Goal: Task Accomplishment & Management: Complete application form

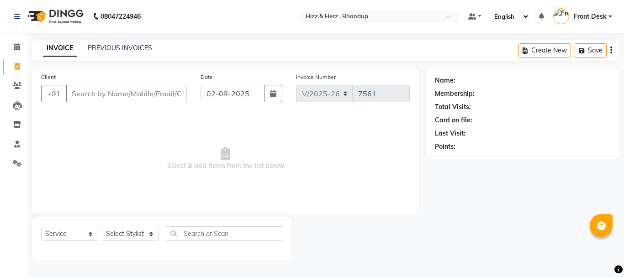
select select "629"
select select "service"
click at [143, 236] on select "Select Stylist Front Desk [PERSON_NAME] HIZZ & HERZ 2 [PERSON_NAME] [PERSON_NAM…" at bounding box center [130, 234] width 57 height 14
select select "33193"
click at [102, 227] on select "Select Stylist Front Desk [PERSON_NAME] HIZZ & HERZ 2 [PERSON_NAME] [PERSON_NAM…" at bounding box center [130, 234] width 57 height 14
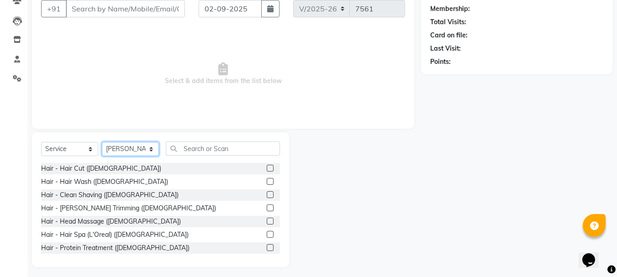
scroll to position [89, 0]
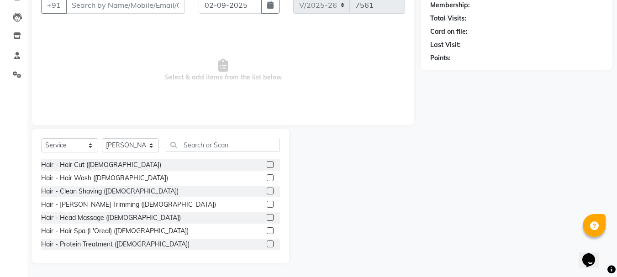
click at [267, 165] on label at bounding box center [270, 164] width 7 height 7
click at [267, 165] on input "checkbox" at bounding box center [270, 165] width 6 height 6
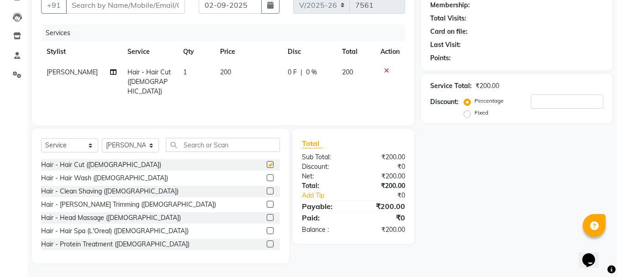
checkbox input "false"
click at [267, 192] on label at bounding box center [270, 191] width 7 height 7
click at [267, 192] on input "checkbox" at bounding box center [270, 192] width 6 height 6
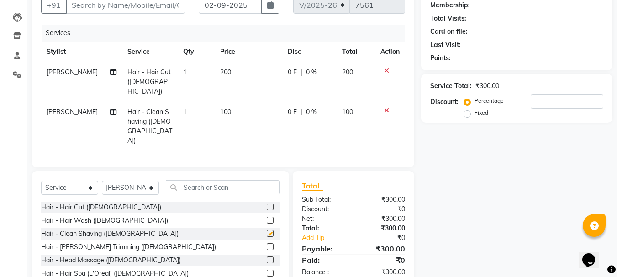
checkbox input "false"
click at [210, 180] on input "text" at bounding box center [223, 187] width 114 height 14
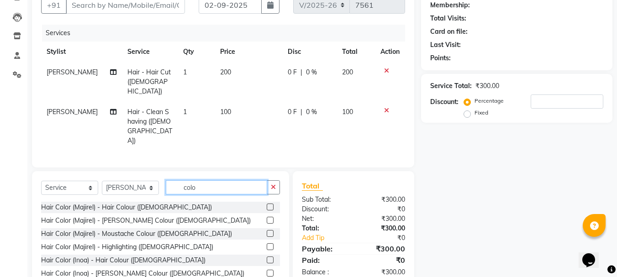
type input "colo"
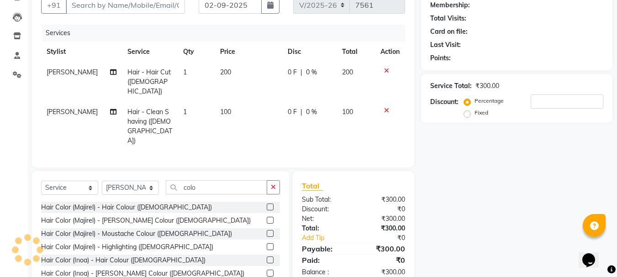
click at [267, 257] on label at bounding box center [270, 260] width 7 height 7
click at [267, 258] on input "checkbox" at bounding box center [270, 261] width 6 height 6
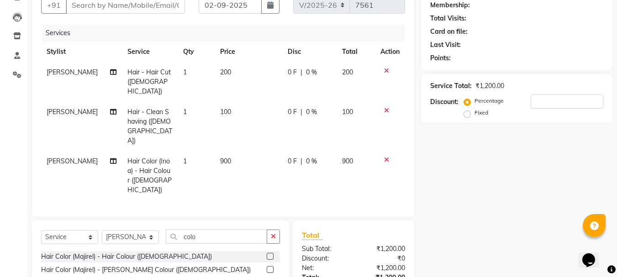
checkbox input "false"
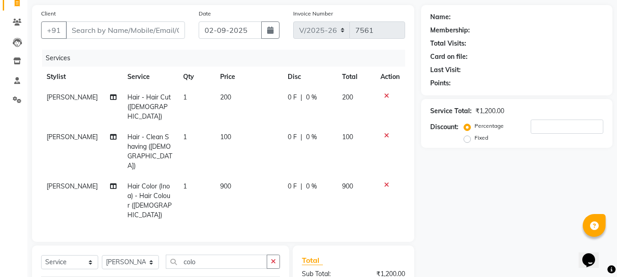
scroll to position [43, 0]
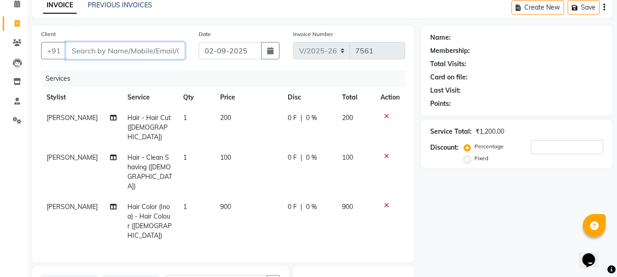
click at [162, 45] on input "Client" at bounding box center [125, 50] width 119 height 17
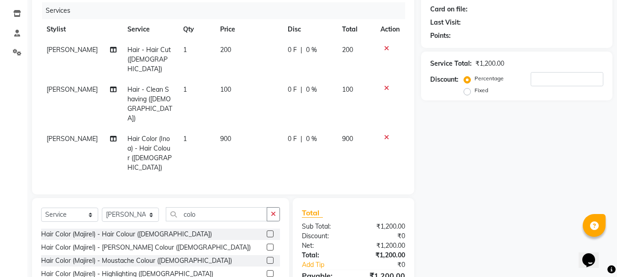
scroll to position [134, 0]
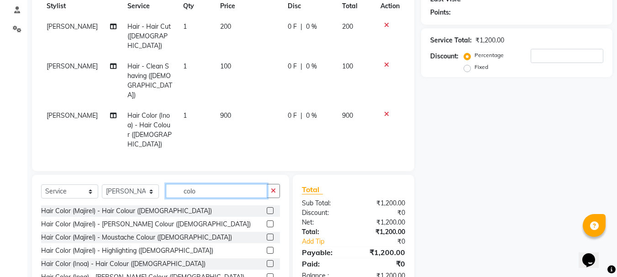
click at [211, 184] on input "colo" at bounding box center [216, 191] width 101 height 14
type input "c"
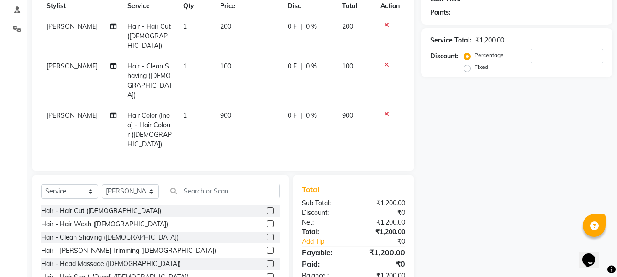
click at [267, 221] on label at bounding box center [270, 224] width 7 height 7
click at [267, 221] on input "checkbox" at bounding box center [270, 224] width 6 height 6
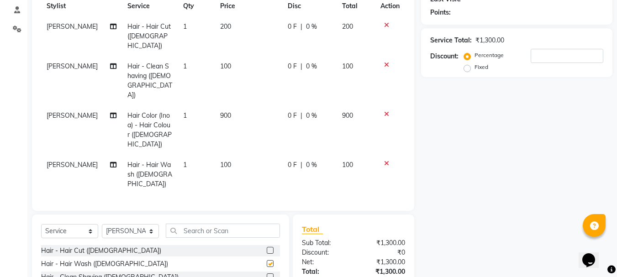
checkbox input "false"
click at [75, 224] on select "Select Service Product Membership Package Voucher Prepaid Gift Card" at bounding box center [69, 231] width 57 height 14
click at [41, 224] on select "Select Service Product Membership Package Voucher Prepaid Gift Card" at bounding box center [69, 231] width 57 height 14
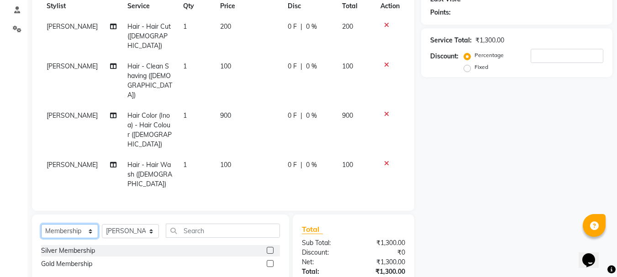
scroll to position [159, 0]
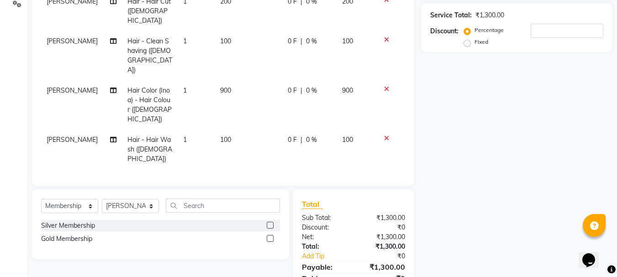
click at [269, 235] on label at bounding box center [270, 238] width 7 height 7
click at [269, 236] on input "checkbox" at bounding box center [270, 239] width 6 height 6
select select "select"
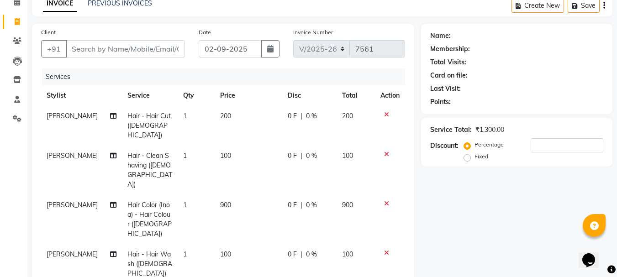
scroll to position [22, 0]
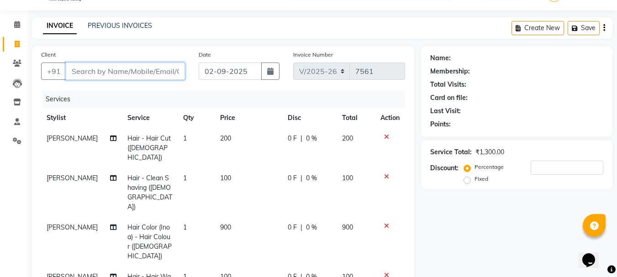
click at [121, 70] on input "Client" at bounding box center [125, 71] width 119 height 17
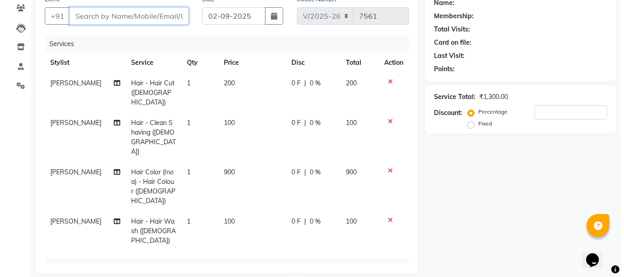
scroll to position [68, 0]
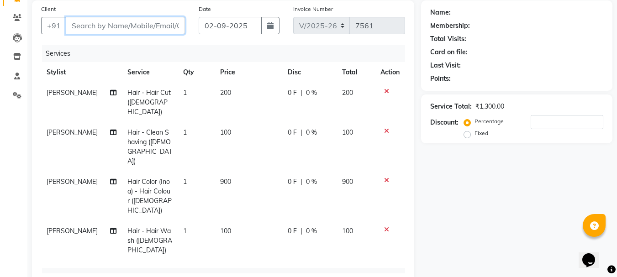
type input "9"
type input "0"
type input "9820496081"
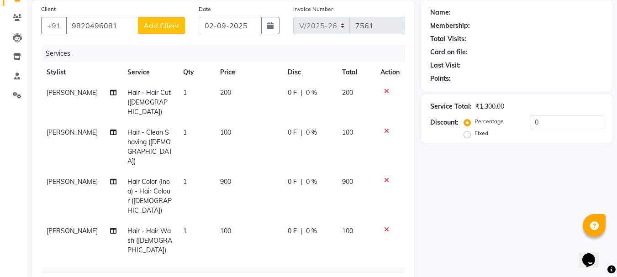
click at [163, 22] on span "Add Client" at bounding box center [161, 25] width 36 height 9
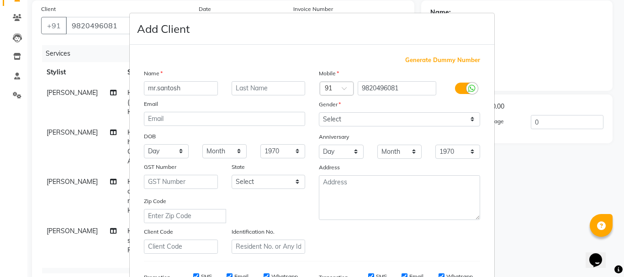
type input "mr.santosh"
click at [254, 89] on input "text" at bounding box center [268, 88] width 74 height 14
type input "sata"
click at [334, 124] on select "Select Male Female Other Prefer Not To Say" at bounding box center [399, 119] width 161 height 14
click at [319, 112] on select "Select Male Female Other Prefer Not To Say" at bounding box center [399, 119] width 161 height 14
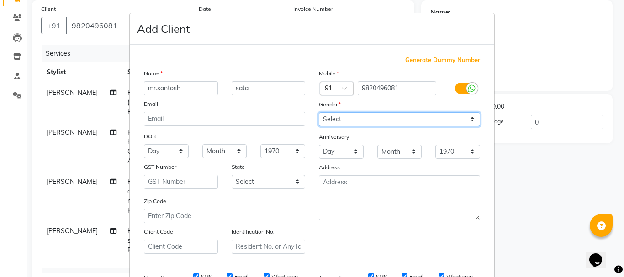
click at [340, 116] on select "Select Male Female Other Prefer Not To Say" at bounding box center [399, 119] width 161 height 14
select select "male"
click at [319, 112] on select "Select Male Female Other Prefer Not To Say" at bounding box center [399, 119] width 161 height 14
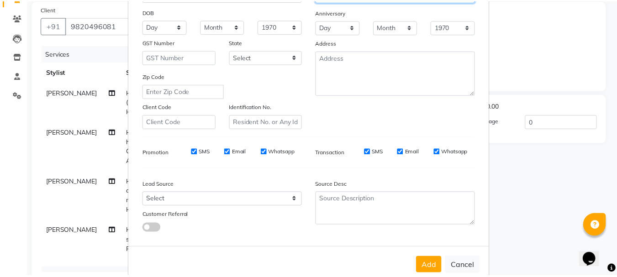
scroll to position [137, 0]
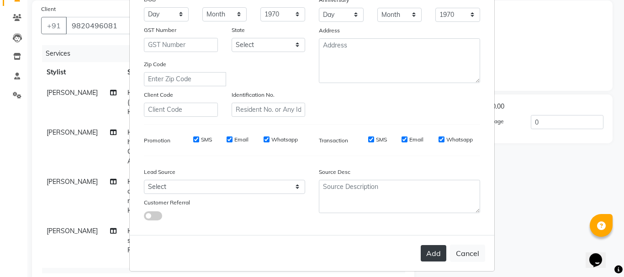
drag, startPoint x: 426, startPoint y: 256, endPoint x: 429, endPoint y: 245, distance: 11.7
click at [426, 256] on button "Add" at bounding box center [434, 253] width 26 height 16
select select
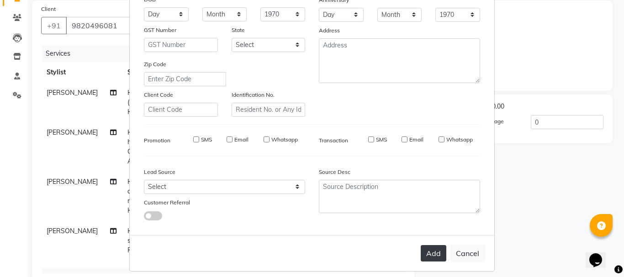
select select
checkbox input "false"
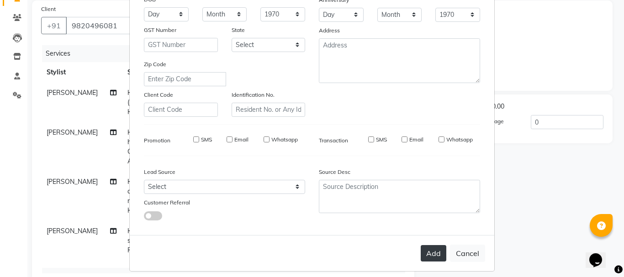
checkbox input "false"
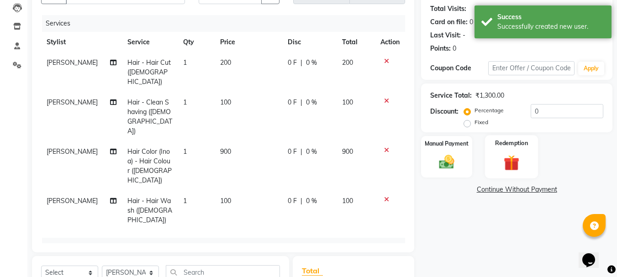
scroll to position [159, 0]
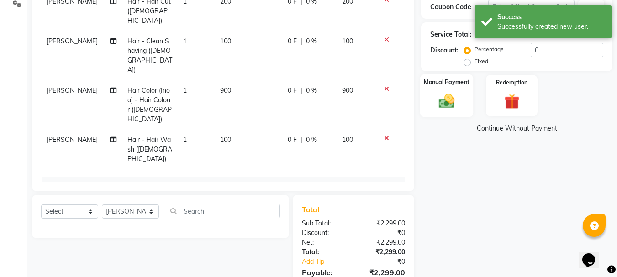
click at [450, 101] on img at bounding box center [447, 101] width 26 height 18
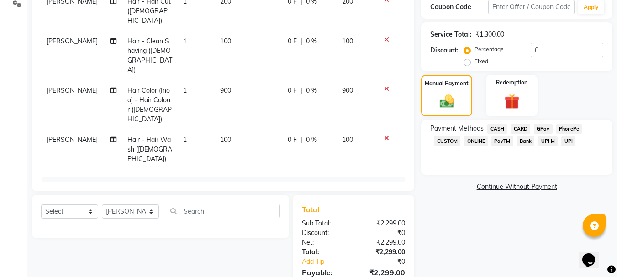
click at [544, 129] on span "GPay" at bounding box center [543, 129] width 19 height 11
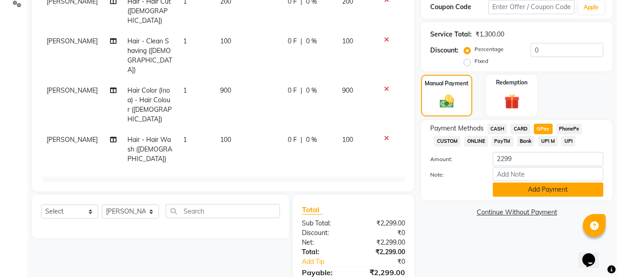
click at [525, 187] on button "Add Payment" at bounding box center [548, 190] width 110 height 14
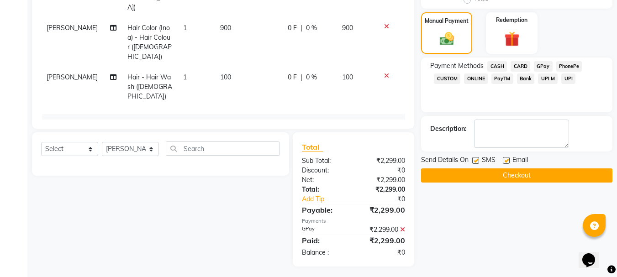
scroll to position [225, 0]
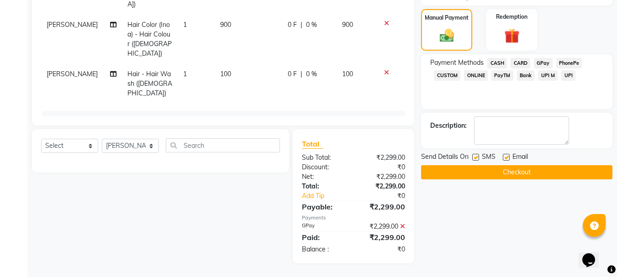
click at [511, 168] on button "Checkout" at bounding box center [516, 172] width 191 height 14
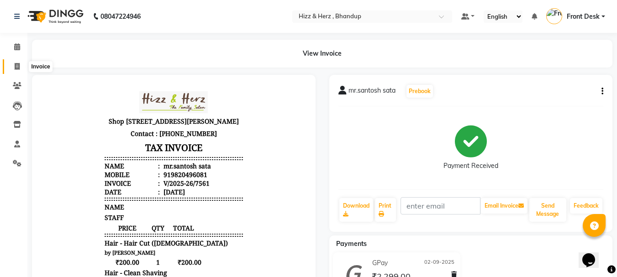
click at [14, 65] on span at bounding box center [17, 67] width 16 height 11
select select "629"
select select "service"
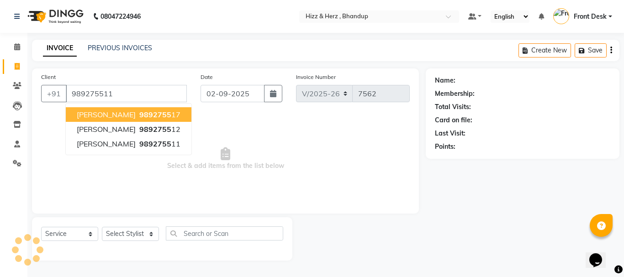
type input "989275511"
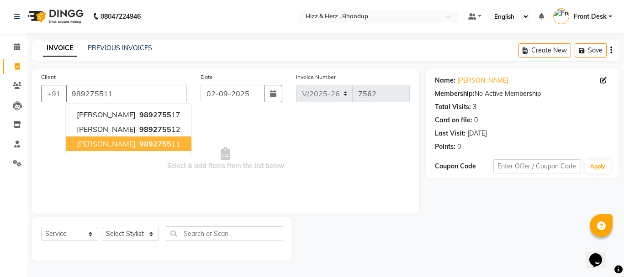
click at [128, 147] on span "[PERSON_NAME]" at bounding box center [106, 143] width 59 height 9
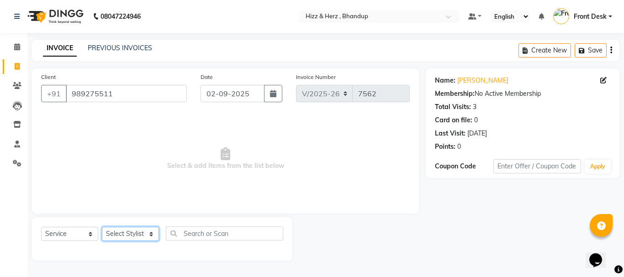
click at [130, 228] on select "Select Stylist Front Desk [PERSON_NAME] HIZZ & HERZ 2 [PERSON_NAME] [PERSON_NAM…" at bounding box center [130, 234] width 57 height 14
select select "82789"
click at [102, 227] on select "Select Stylist Front Desk [PERSON_NAME] HIZZ & HERZ 2 [PERSON_NAME] [PERSON_NAM…" at bounding box center [130, 234] width 57 height 14
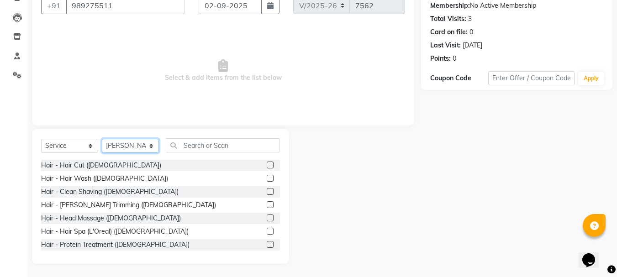
scroll to position [89, 0]
drag, startPoint x: 263, startPoint y: 202, endPoint x: 268, endPoint y: 202, distance: 5.5
click at [267, 202] on label at bounding box center [270, 204] width 7 height 7
click at [267, 202] on input "checkbox" at bounding box center [270, 205] width 6 height 6
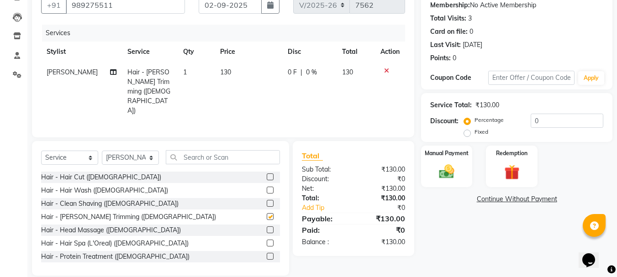
checkbox input "false"
click at [451, 171] on img at bounding box center [447, 172] width 26 height 18
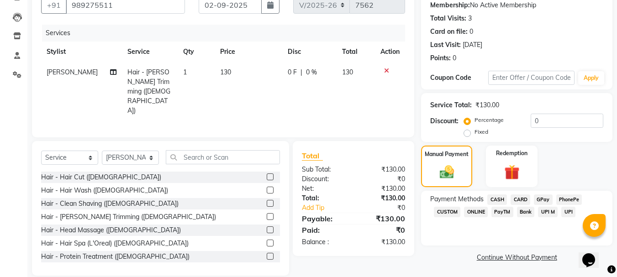
click at [544, 200] on span "GPay" at bounding box center [543, 200] width 19 height 11
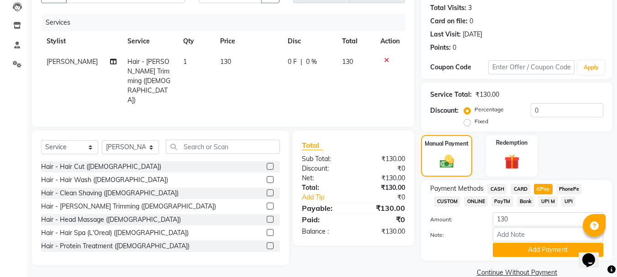
scroll to position [115, 0]
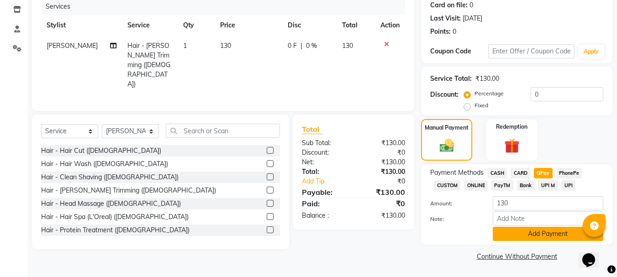
click at [526, 234] on button "Add Payment" at bounding box center [548, 234] width 110 height 14
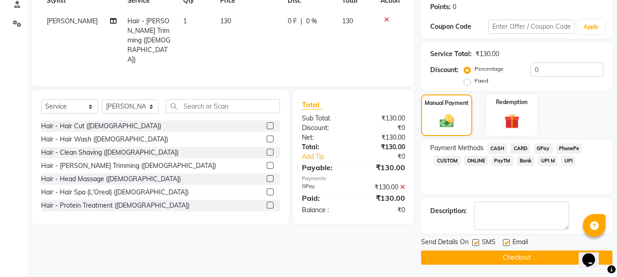
scroll to position [141, 0]
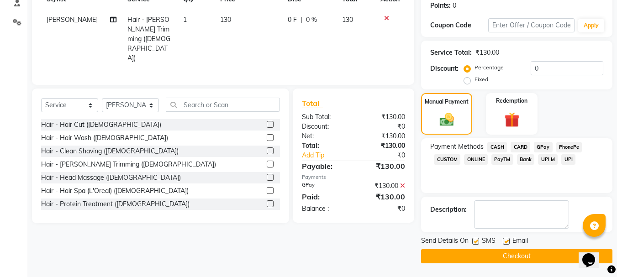
click at [522, 258] on button "Checkout" at bounding box center [516, 256] width 191 height 14
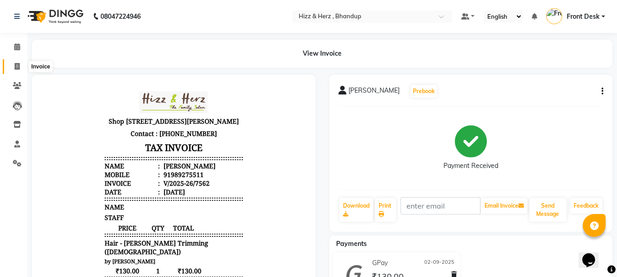
click at [13, 67] on span at bounding box center [17, 67] width 16 height 11
select select "629"
select select "service"
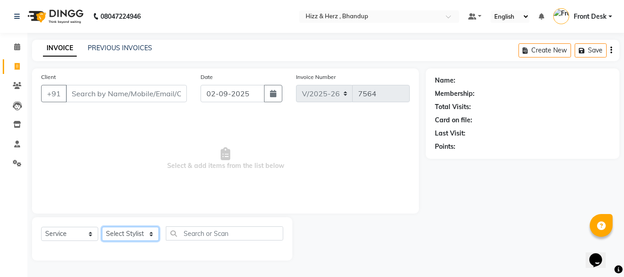
click at [135, 236] on select "Select Stylist Front Desk [PERSON_NAME] HIZZ & HERZ 2 [PERSON_NAME] [PERSON_NAM…" at bounding box center [130, 234] width 57 height 14
select select "33193"
click at [102, 227] on select "Select Stylist Front Desk [PERSON_NAME] HIZZ & HERZ 2 [PERSON_NAME] [PERSON_NAM…" at bounding box center [130, 234] width 57 height 14
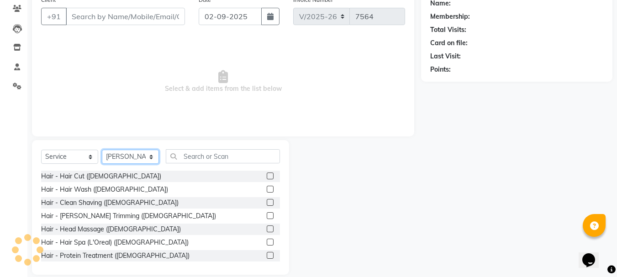
scroll to position [89, 0]
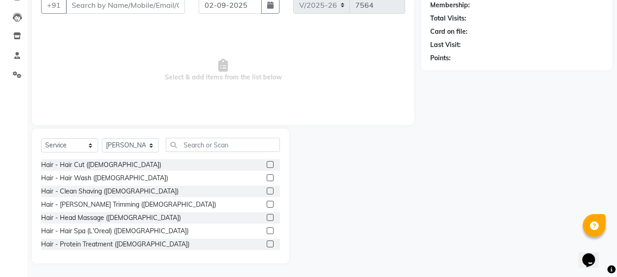
click at [267, 165] on label at bounding box center [270, 164] width 7 height 7
click at [267, 165] on input "checkbox" at bounding box center [270, 165] width 6 height 6
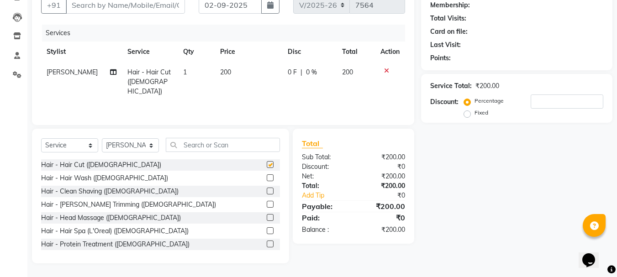
drag, startPoint x: 264, startPoint y: 165, endPoint x: 263, endPoint y: 192, distance: 26.9
click at [267, 165] on label at bounding box center [270, 164] width 7 height 7
click at [267, 165] on input "checkbox" at bounding box center [270, 165] width 6 height 6
checkbox input "false"
click at [267, 205] on label at bounding box center [270, 204] width 7 height 7
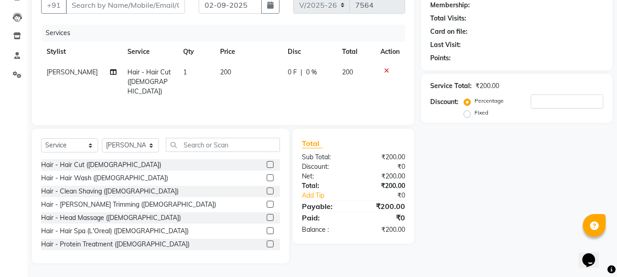
click at [267, 205] on input "checkbox" at bounding box center [270, 205] width 6 height 6
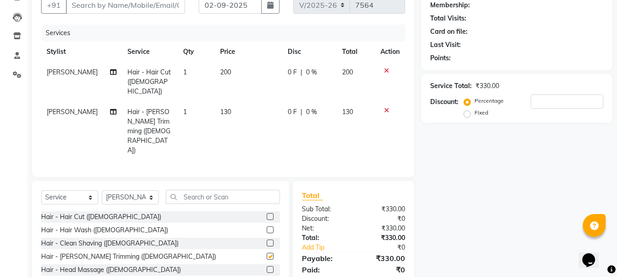
checkbox input "false"
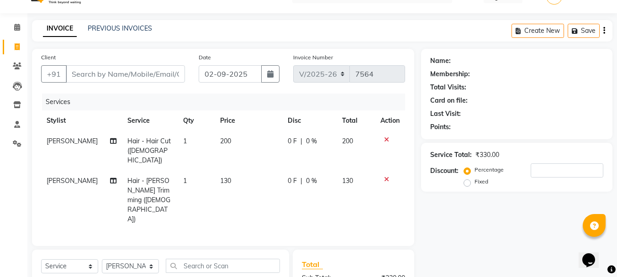
scroll to position [0, 0]
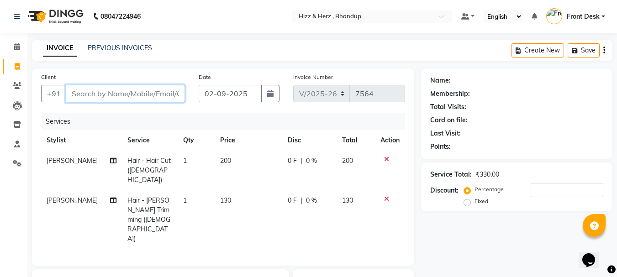
drag, startPoint x: 113, startPoint y: 88, endPoint x: 116, endPoint y: 94, distance: 6.4
click at [113, 89] on input "Client" at bounding box center [125, 93] width 119 height 17
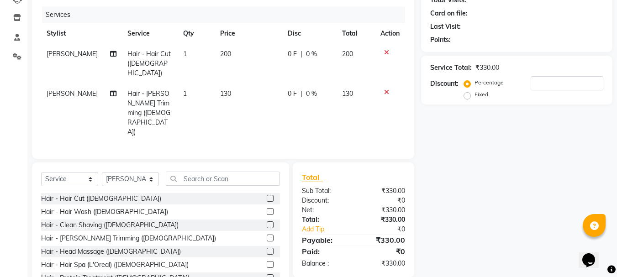
scroll to position [109, 0]
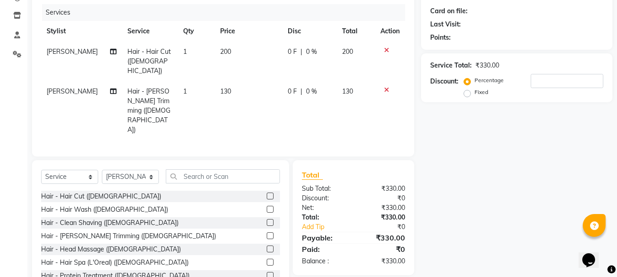
click at [267, 206] on label at bounding box center [270, 209] width 7 height 7
click at [267, 207] on input "checkbox" at bounding box center [270, 210] width 6 height 6
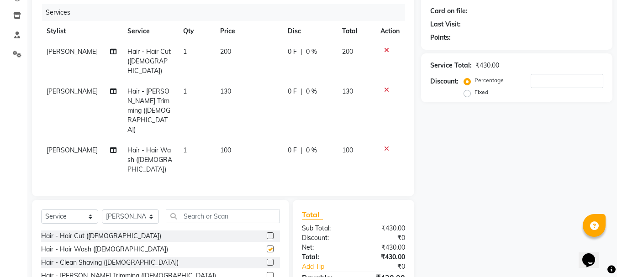
checkbox input "false"
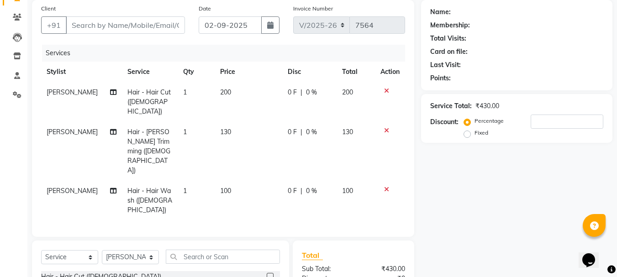
scroll to position [63, 0]
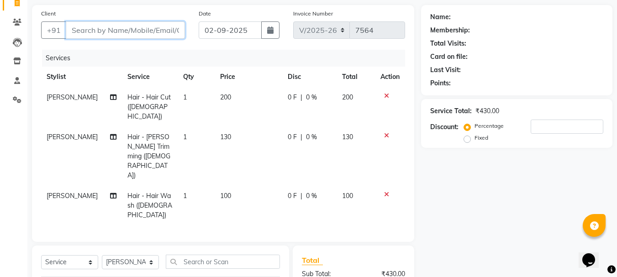
click at [145, 28] on input "Client" at bounding box center [125, 29] width 119 height 17
type input "9"
type input "0"
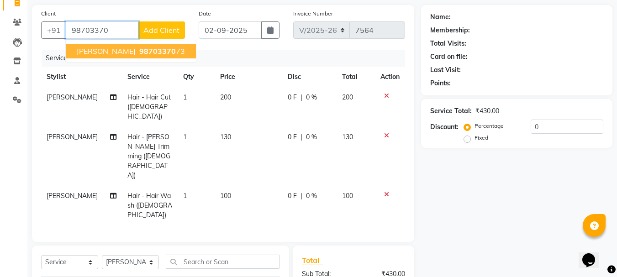
click at [176, 55] on span "98703370" at bounding box center [157, 51] width 37 height 9
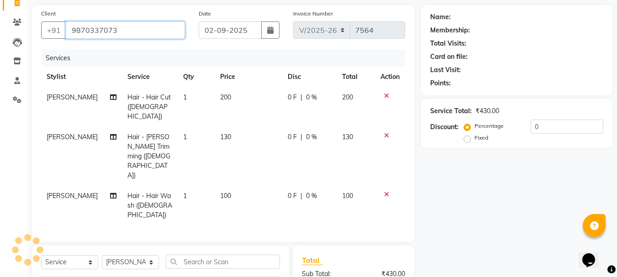
type input "9870337073"
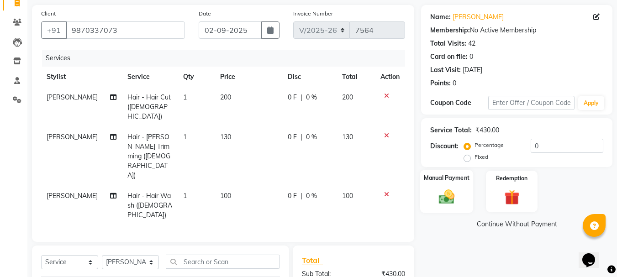
click at [453, 198] on img at bounding box center [447, 197] width 26 height 18
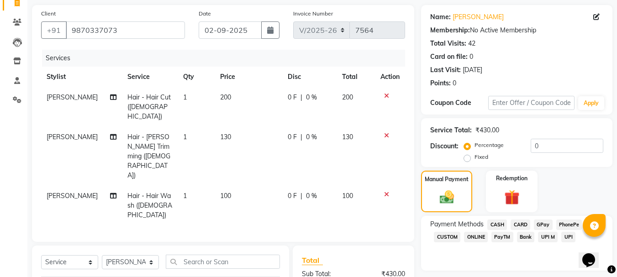
click at [542, 221] on span "GPay" at bounding box center [543, 225] width 19 height 11
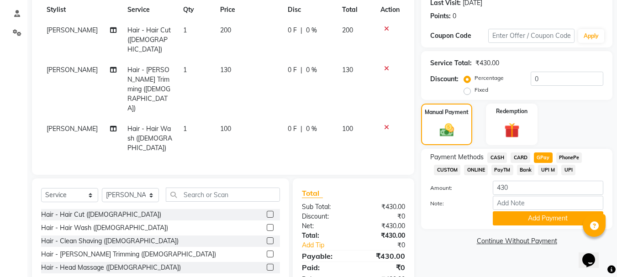
scroll to position [139, 0]
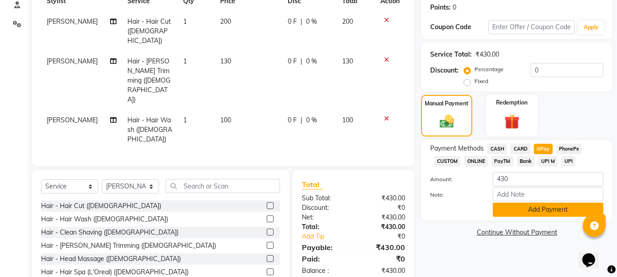
click at [541, 209] on button "Add Payment" at bounding box center [548, 210] width 110 height 14
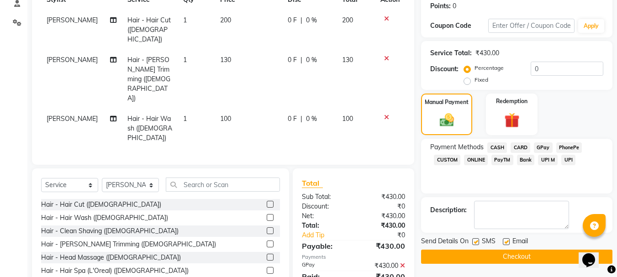
scroll to position [141, 0]
click at [513, 256] on button "Checkout" at bounding box center [516, 256] width 191 height 14
click at [513, 256] on div "Checkout" at bounding box center [516, 256] width 191 height 14
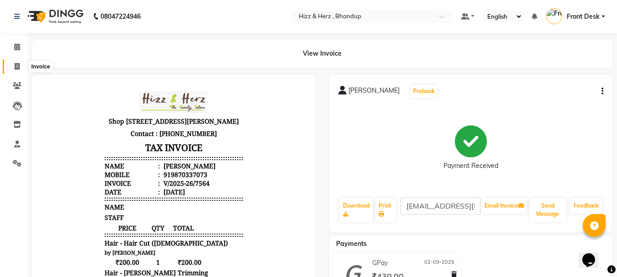
drag, startPoint x: 16, startPoint y: 69, endPoint x: 21, endPoint y: 68, distance: 5.1
click at [16, 69] on icon at bounding box center [17, 66] width 5 height 7
select select "629"
select select "service"
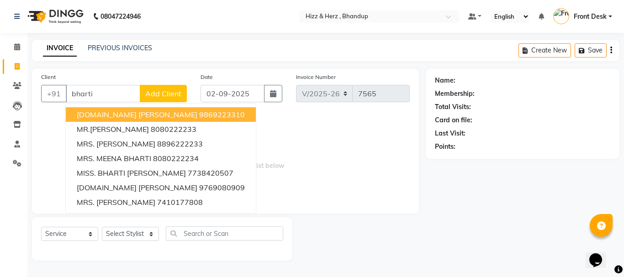
click at [112, 116] on span "MRS.BHARTI KANSE" at bounding box center [137, 114] width 121 height 9
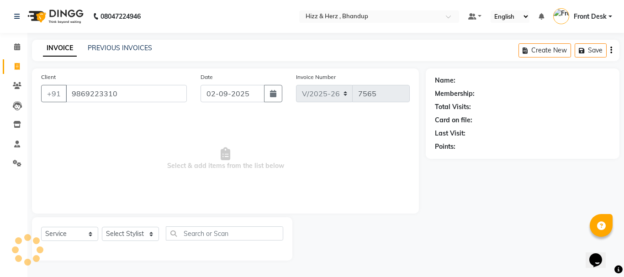
type input "9869223310"
select select "1: Object"
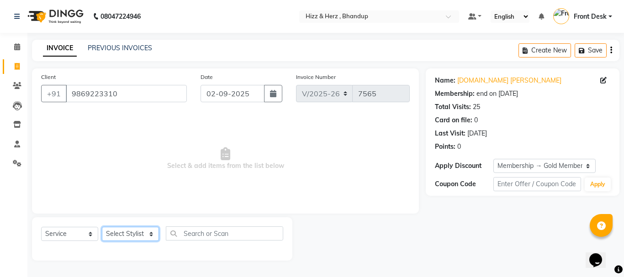
click at [126, 232] on select "Select Stylist Front Desk [PERSON_NAME] HIZZ & HERZ 2 [PERSON_NAME] [PERSON_NAM…" at bounding box center [130, 234] width 57 height 14
select select "24394"
click at [102, 227] on select "Select Stylist Front Desk [PERSON_NAME] HIZZ & HERZ 2 [PERSON_NAME] [PERSON_NAM…" at bounding box center [130, 234] width 57 height 14
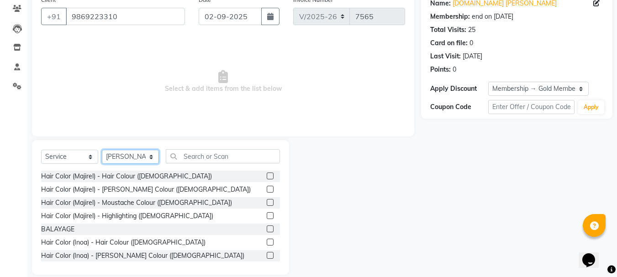
scroll to position [89, 0]
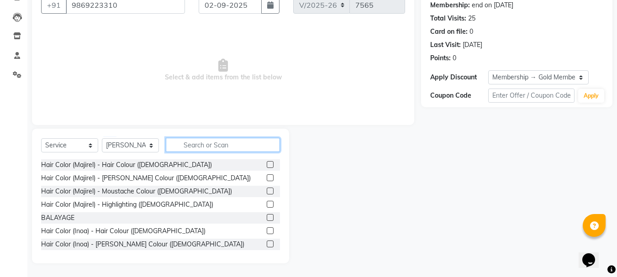
click at [217, 144] on input "text" at bounding box center [223, 145] width 114 height 14
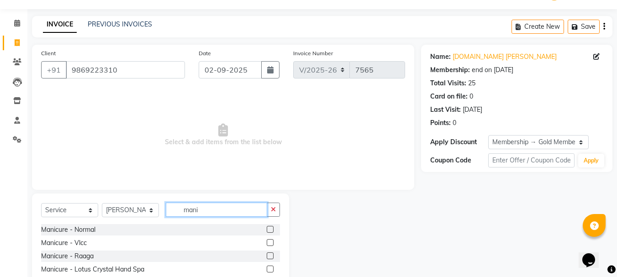
scroll to position [77, 0]
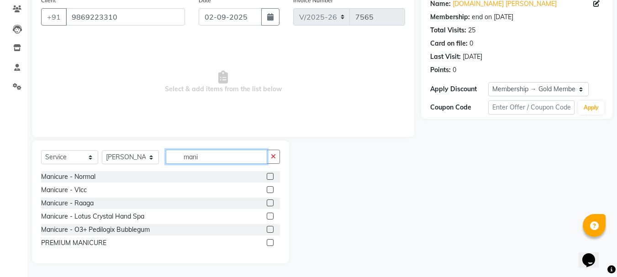
type input "mani"
click at [269, 203] on label at bounding box center [270, 203] width 7 height 7
click at [269, 203] on input "checkbox" at bounding box center [270, 203] width 6 height 6
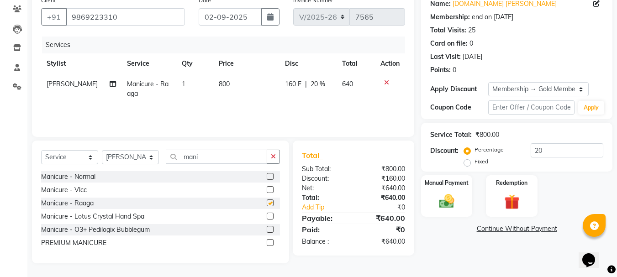
checkbox input "false"
click at [230, 155] on input "mani" at bounding box center [216, 157] width 101 height 14
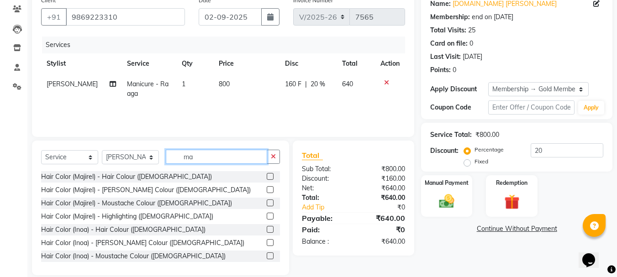
type input "m"
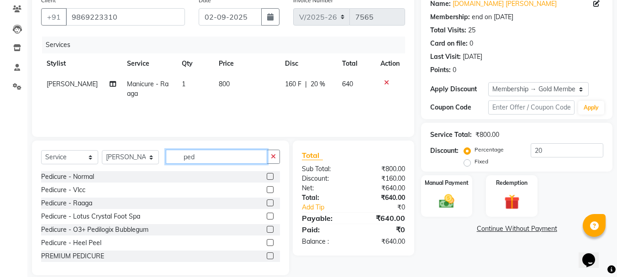
type input "ped"
click at [267, 204] on label at bounding box center [270, 203] width 7 height 7
click at [267, 204] on input "checkbox" at bounding box center [270, 203] width 6 height 6
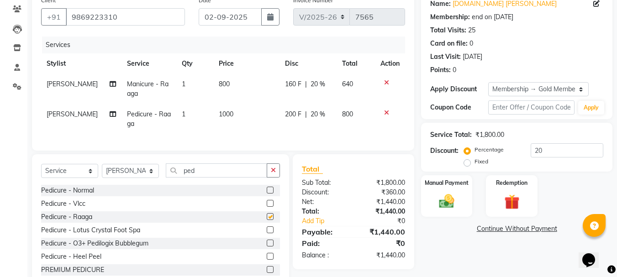
checkbox input "false"
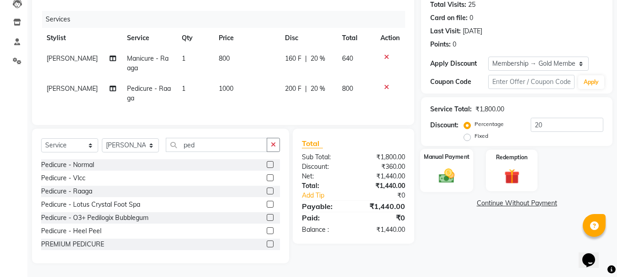
click at [454, 170] on img at bounding box center [447, 176] width 26 height 18
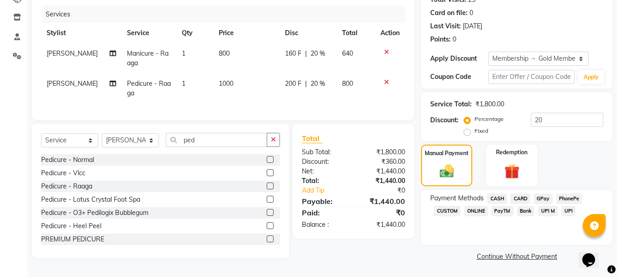
click at [539, 199] on span "GPay" at bounding box center [543, 199] width 19 height 11
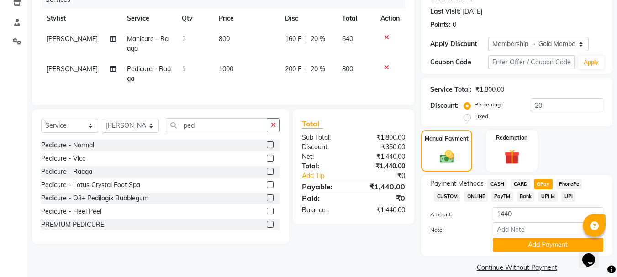
scroll to position [133, 0]
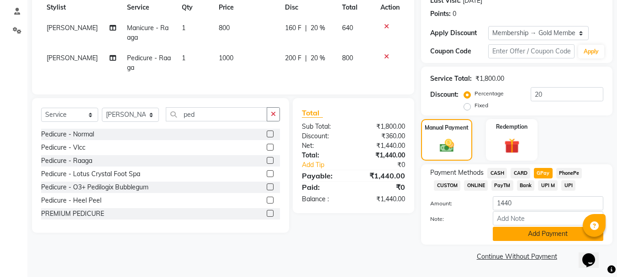
click at [547, 233] on button "Add Payment" at bounding box center [548, 234] width 110 height 14
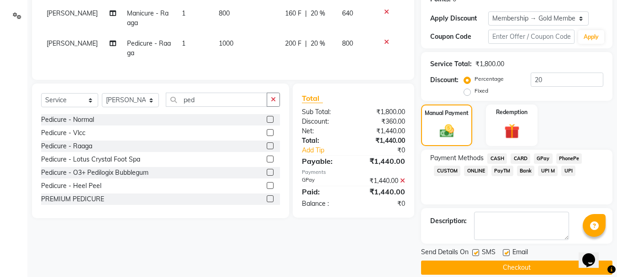
scroll to position [159, 0]
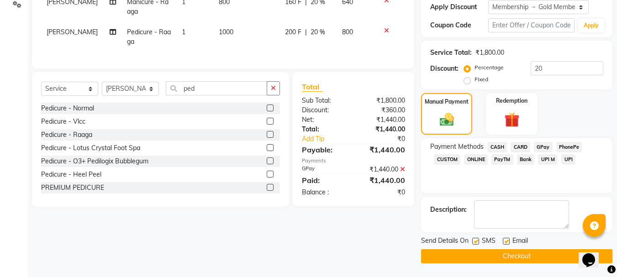
click at [538, 250] on button "Checkout" at bounding box center [516, 256] width 191 height 14
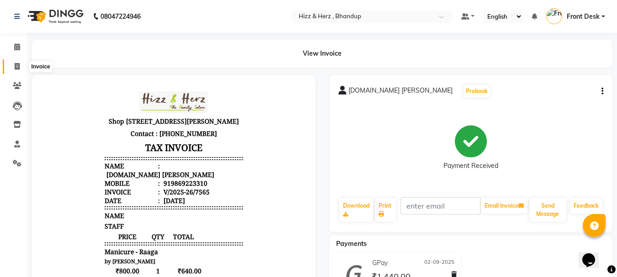
click at [18, 69] on icon at bounding box center [17, 66] width 5 height 7
select select "629"
select select "service"
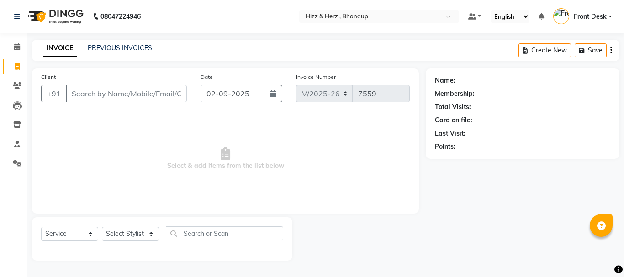
select select "629"
select select "service"
click at [143, 235] on select "Select Stylist Front Desk [PERSON_NAME] HIZZ & HERZ 2 [PERSON_NAME] [PERSON_NAM…" at bounding box center [130, 234] width 57 height 14
select select "24395"
click at [102, 227] on select "Select Stylist Front Desk [PERSON_NAME] HIZZ & HERZ 2 [PERSON_NAME] [PERSON_NAM…" at bounding box center [130, 234] width 57 height 14
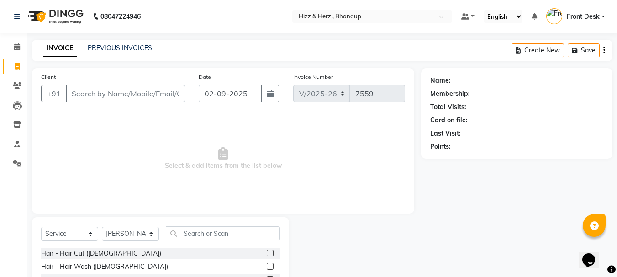
click at [267, 253] on label at bounding box center [270, 253] width 7 height 7
click at [267, 253] on input "checkbox" at bounding box center [270, 254] width 6 height 6
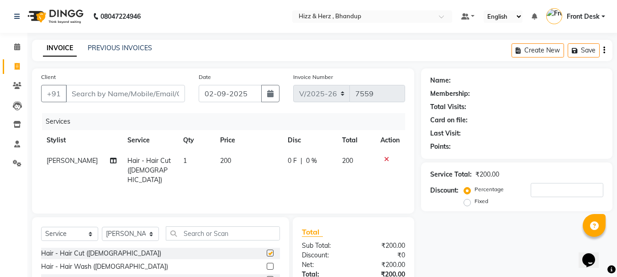
checkbox input "false"
click at [153, 91] on input "Client" at bounding box center [125, 93] width 119 height 17
type input "9"
type input "0"
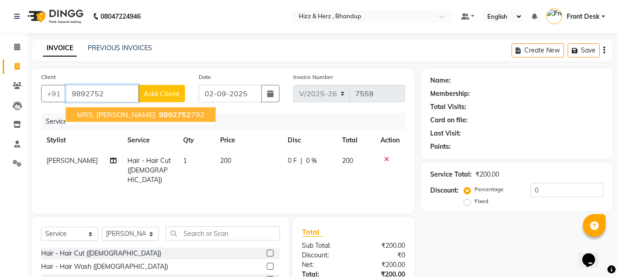
click at [168, 118] on span "9892752" at bounding box center [175, 114] width 32 height 9
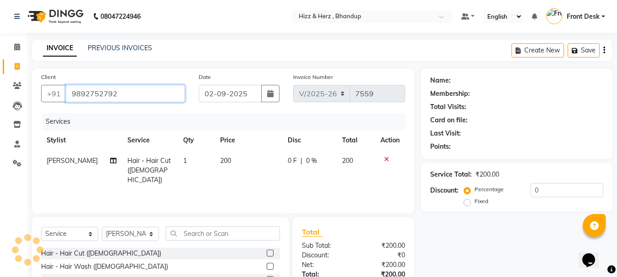
type input "9892752792"
select select "1: Object"
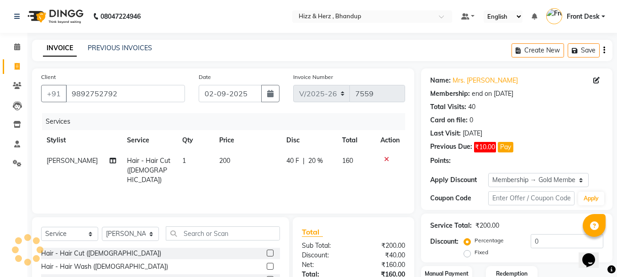
type input "20"
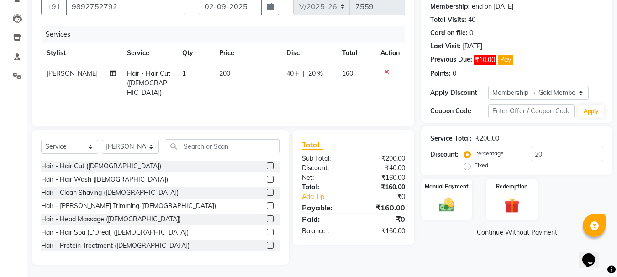
scroll to position [89, 0]
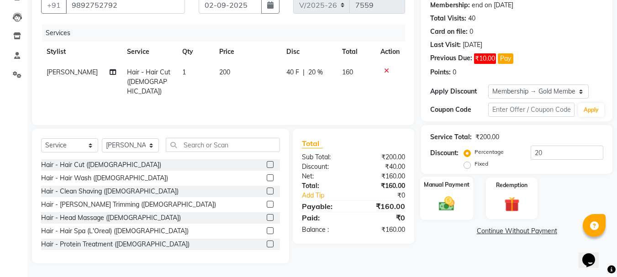
click at [452, 201] on img at bounding box center [447, 204] width 26 height 18
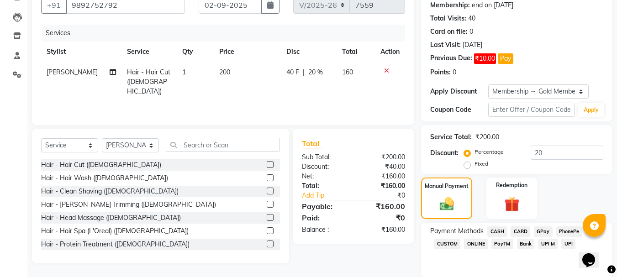
drag, startPoint x: 542, startPoint y: 228, endPoint x: 547, endPoint y: 229, distance: 4.8
click at [543, 230] on span "GPay" at bounding box center [543, 231] width 19 height 11
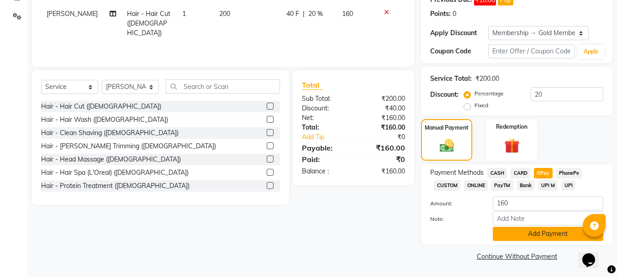
click at [554, 233] on button "Add Payment" at bounding box center [548, 234] width 110 height 14
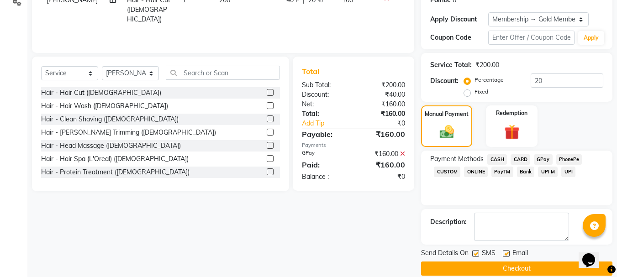
scroll to position [173, 0]
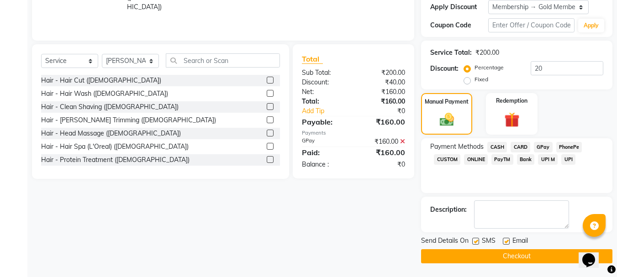
click at [557, 253] on button "Checkout" at bounding box center [516, 256] width 191 height 14
